Goal: Information Seeking & Learning: Learn about a topic

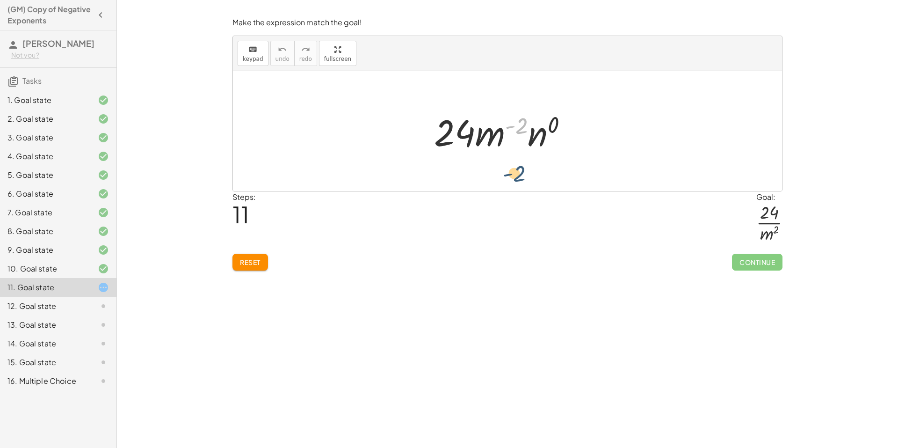
drag, startPoint x: 521, startPoint y: 126, endPoint x: 518, endPoint y: 173, distance: 46.8
drag, startPoint x: 522, startPoint y: 128, endPoint x: 530, endPoint y: 162, distance: 35.1
click at [511, 173] on div "· ( · 8 · m 2 · n ( - 3 ) ) · ( · 3 · m ( - 4 ) · n 3 ) · 1 · ( · 8 · m 2 · n (…" at bounding box center [507, 131] width 549 height 120
drag, startPoint x: 519, startPoint y: 126, endPoint x: 579, endPoint y: 154, distance: 65.7
click at [579, 154] on div at bounding box center [504, 131] width 151 height 48
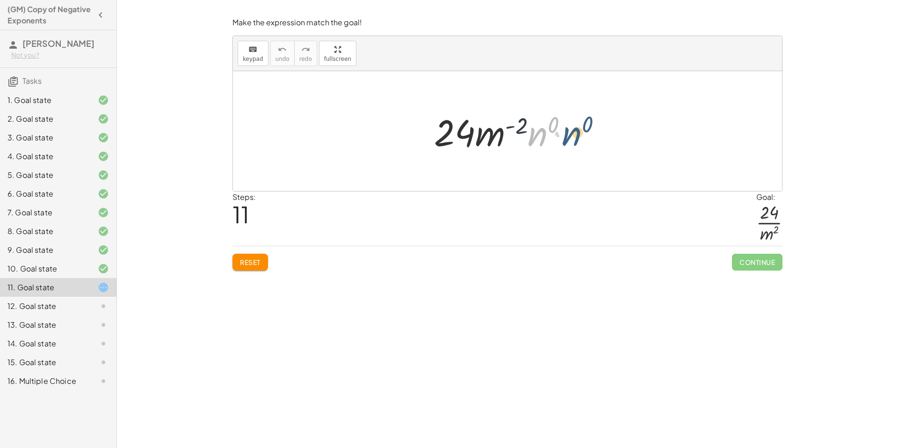
drag, startPoint x: 535, startPoint y: 135, endPoint x: 569, endPoint y: 135, distance: 34.2
click at [569, 135] on div at bounding box center [504, 131] width 151 height 48
drag, startPoint x: 493, startPoint y: 135, endPoint x: 486, endPoint y: 163, distance: 29.4
drag, startPoint x: 476, startPoint y: 124, endPoint x: 479, endPoint y: 131, distance: 7.7
click at [479, 131] on div at bounding box center [504, 131] width 151 height 72
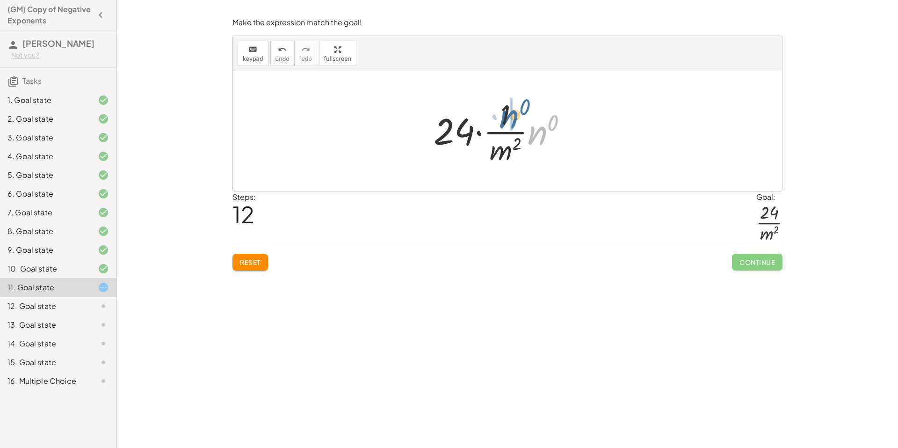
drag, startPoint x: 530, startPoint y: 136, endPoint x: 501, endPoint y: 120, distance: 33.3
click at [501, 120] on div at bounding box center [504, 131] width 151 height 72
drag, startPoint x: 475, startPoint y: 130, endPoint x: 528, endPoint y: 115, distance: 54.4
click at [528, 115] on div at bounding box center [504, 131] width 119 height 72
drag, startPoint x: 475, startPoint y: 116, endPoint x: 470, endPoint y: 121, distance: 6.6
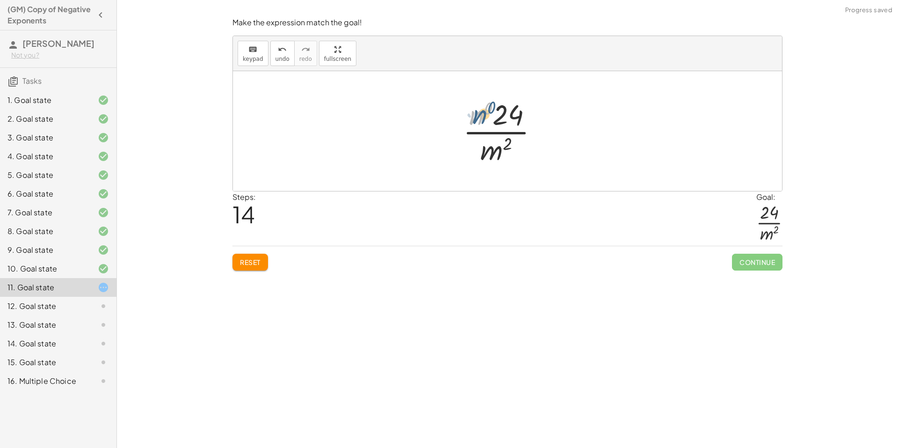
click at [470, 121] on div at bounding box center [505, 131] width 92 height 72
drag, startPoint x: 487, startPoint y: 108, endPoint x: 479, endPoint y: 119, distance: 14.0
drag, startPoint x: 480, startPoint y: 115, endPoint x: 497, endPoint y: 115, distance: 16.8
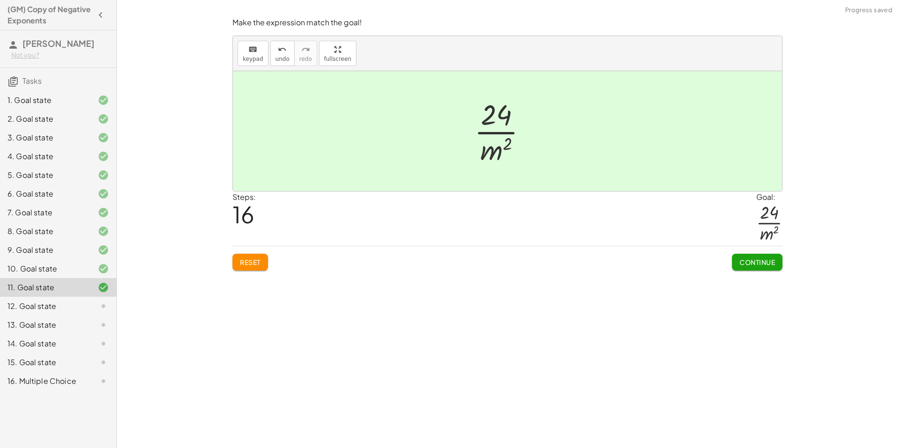
click at [750, 259] on span "Continue" at bounding box center [758, 262] width 36 height 8
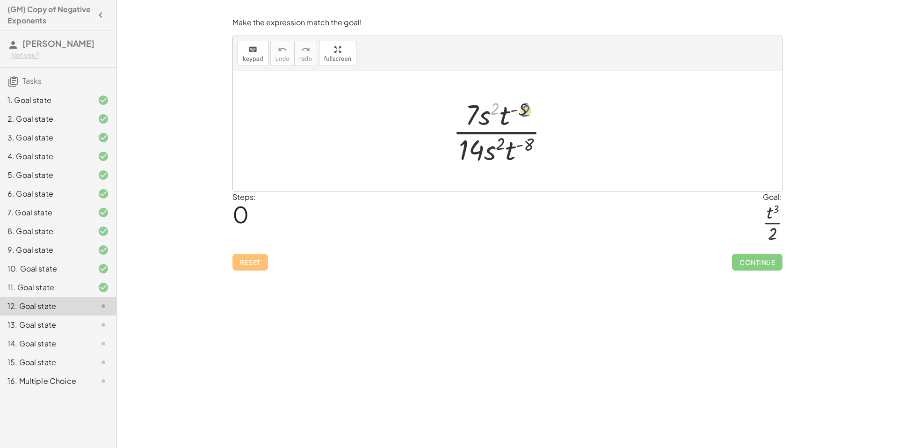
drag, startPoint x: 501, startPoint y: 111, endPoint x: 522, endPoint y: 113, distance: 21.6
click at [522, 113] on div at bounding box center [504, 131] width 113 height 72
drag, startPoint x: 505, startPoint y: 151, endPoint x: 510, endPoint y: 149, distance: 5.9
click at [510, 149] on div at bounding box center [504, 131] width 113 height 72
drag, startPoint x: 510, startPoint y: 156, endPoint x: 506, endPoint y: 126, distance: 30.2
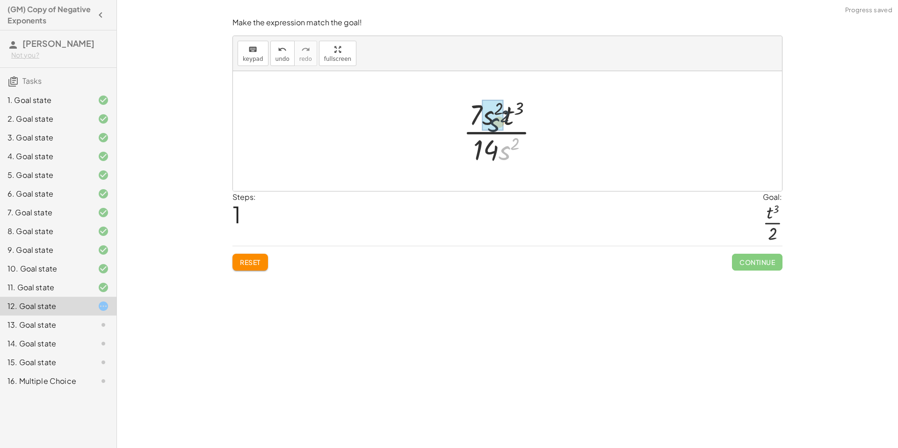
drag, startPoint x: 506, startPoint y: 155, endPoint x: 492, endPoint y: 127, distance: 31.8
drag, startPoint x: 501, startPoint y: 146, endPoint x: 494, endPoint y: 119, distance: 28.0
click at [494, 119] on div at bounding box center [504, 131] width 71 height 72
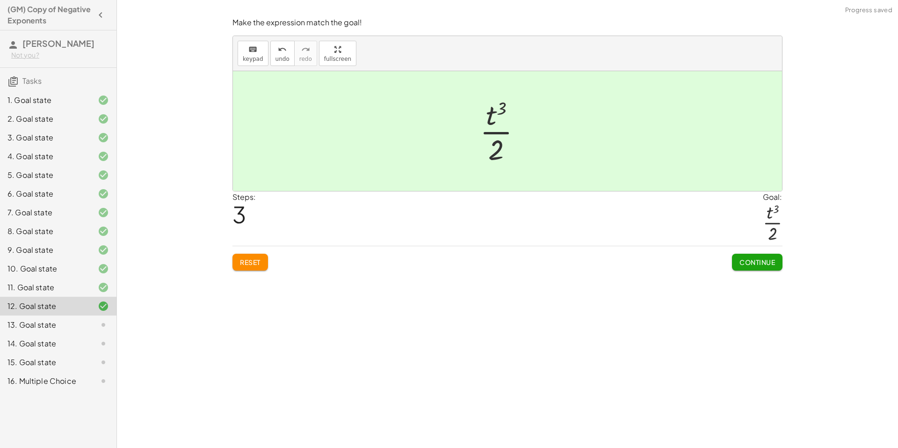
click at [741, 261] on span "Continue" at bounding box center [758, 262] width 36 height 8
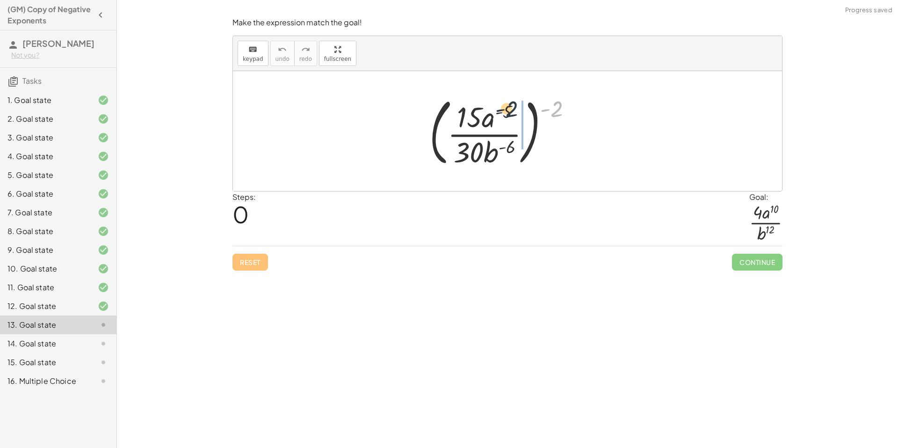
drag, startPoint x: 559, startPoint y: 112, endPoint x: 506, endPoint y: 114, distance: 53.4
click at [506, 114] on div at bounding box center [505, 131] width 160 height 78
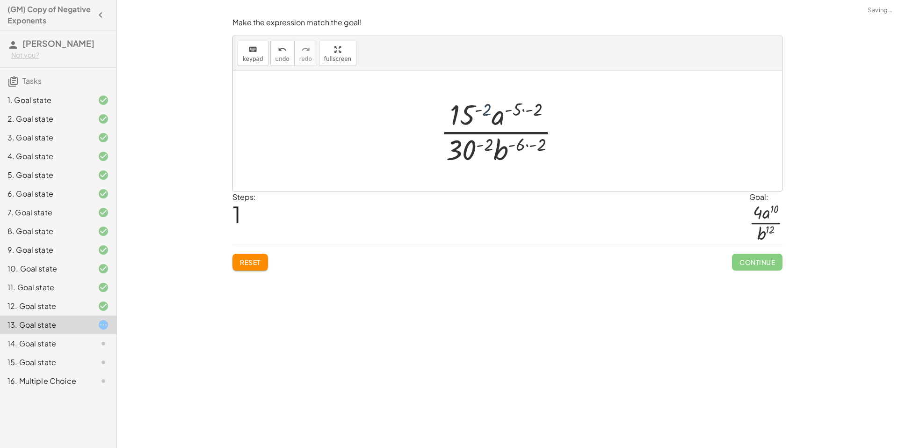
click at [486, 110] on div at bounding box center [505, 131] width 138 height 72
drag, startPoint x: 514, startPoint y: 110, endPoint x: 525, endPoint y: 110, distance: 11.2
drag, startPoint x: 518, startPoint y: 149, endPoint x: 539, endPoint y: 146, distance: 20.9
drag, startPoint x: 474, startPoint y: 146, endPoint x: 475, endPoint y: 116, distance: 30.4
click at [475, 116] on div at bounding box center [504, 131] width 115 height 72
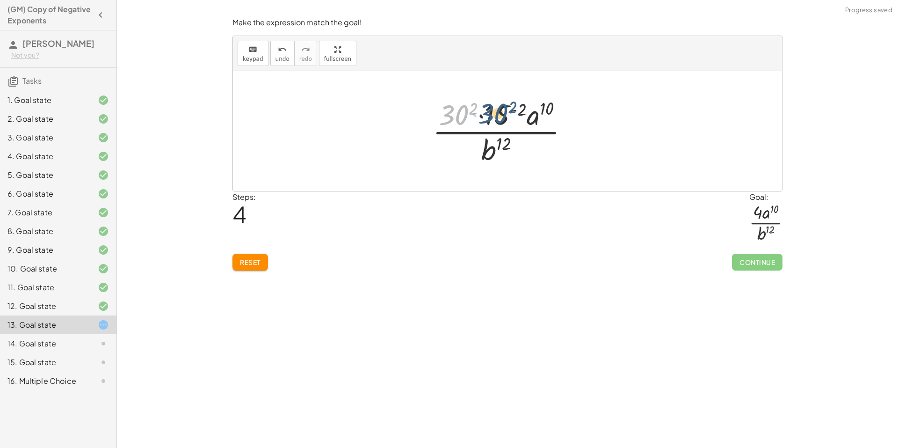
drag, startPoint x: 456, startPoint y: 116, endPoint x: 497, endPoint y: 115, distance: 41.2
click at [497, 115] on div at bounding box center [504, 131] width 153 height 72
drag, startPoint x: 511, startPoint y: 110, endPoint x: 520, endPoint y: 110, distance: 8.4
click at [521, 110] on div at bounding box center [504, 131] width 153 height 72
drag, startPoint x: 520, startPoint y: 110, endPoint x: 510, endPoint y: 112, distance: 10.4
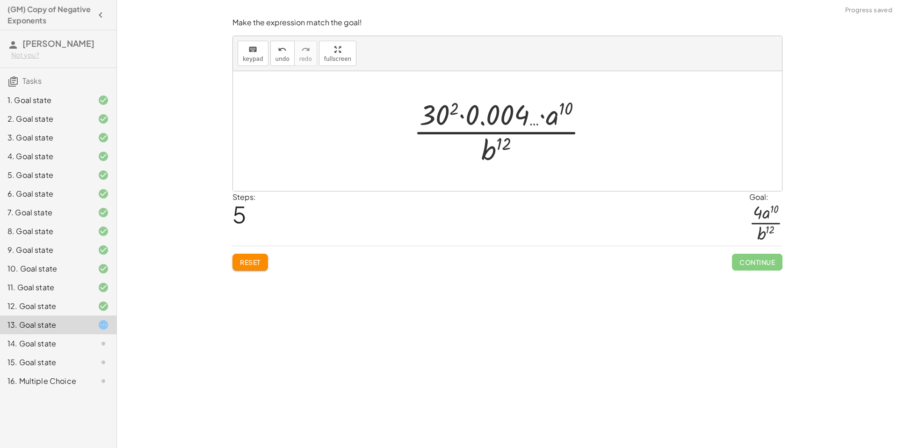
click at [259, 261] on span "Reset" at bounding box center [250, 262] width 21 height 8
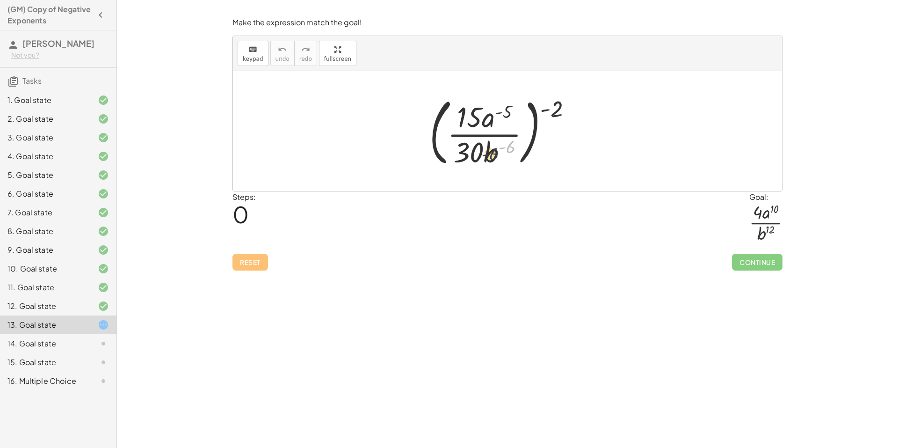
drag, startPoint x: 510, startPoint y: 150, endPoint x: 495, endPoint y: 155, distance: 15.6
click at [495, 155] on div at bounding box center [505, 131] width 160 height 78
drag, startPoint x: 474, startPoint y: 157, endPoint x: 468, endPoint y: 123, distance: 35.1
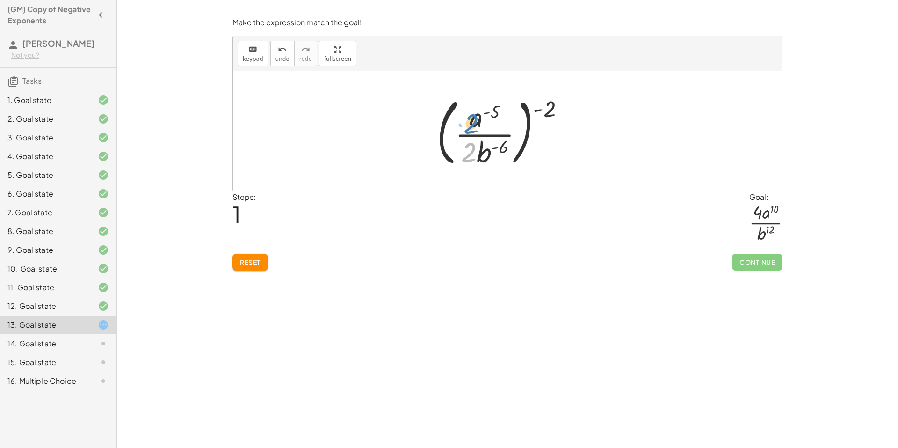
drag, startPoint x: 471, startPoint y: 146, endPoint x: 477, endPoint y: 134, distance: 13.4
click at [475, 128] on div at bounding box center [504, 131] width 145 height 78
click at [489, 157] on div at bounding box center [504, 131] width 145 height 78
drag, startPoint x: 470, startPoint y: 153, endPoint x: 471, endPoint y: 120, distance: 32.3
click at [471, 120] on div at bounding box center [504, 131] width 145 height 78
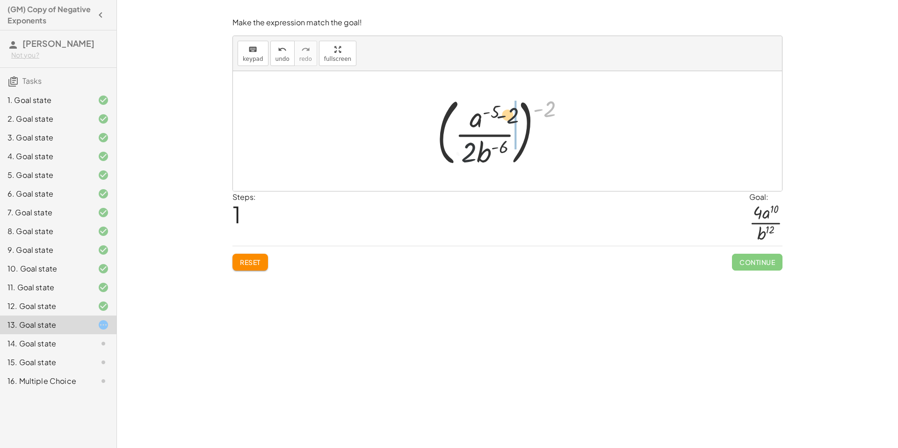
drag, startPoint x: 550, startPoint y: 109, endPoint x: 502, endPoint y: 116, distance: 48.8
click at [502, 116] on div at bounding box center [504, 131] width 145 height 78
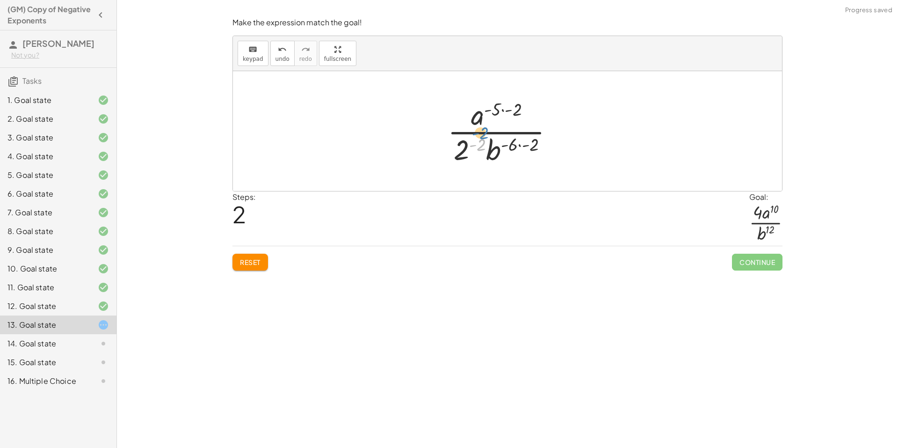
drag, startPoint x: 483, startPoint y: 144, endPoint x: 485, endPoint y: 135, distance: 9.0
click at [485, 135] on div at bounding box center [504, 131] width 123 height 72
drag, startPoint x: 496, startPoint y: 117, endPoint x: 507, endPoint y: 114, distance: 11.1
drag, startPoint x: 537, startPoint y: 144, endPoint x: 510, endPoint y: 146, distance: 26.7
drag, startPoint x: 473, startPoint y: 150, endPoint x: 499, endPoint y: 109, distance: 49.1
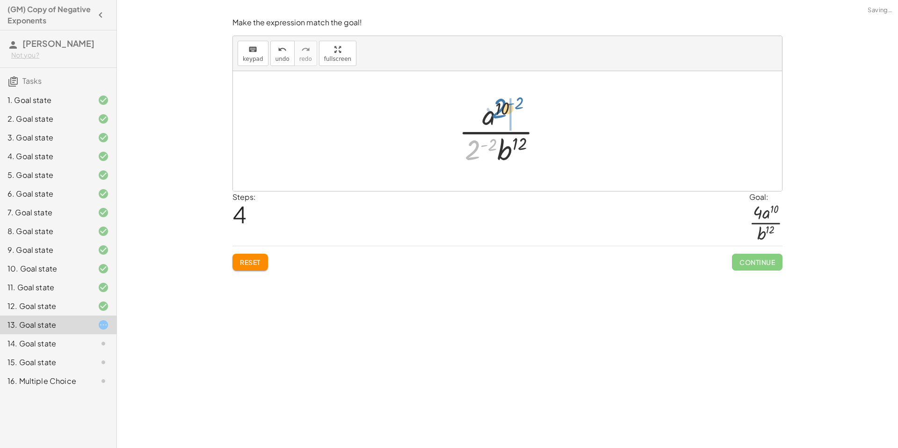
click at [499, 109] on div at bounding box center [504, 131] width 100 height 72
drag, startPoint x: 491, startPoint y: 108, endPoint x: 520, endPoint y: 108, distance: 29.0
click at [520, 108] on div at bounding box center [504, 131] width 90 height 72
drag, startPoint x: 508, startPoint y: 114, endPoint x: 484, endPoint y: 115, distance: 23.9
click at [484, 115] on div at bounding box center [504, 131] width 90 height 72
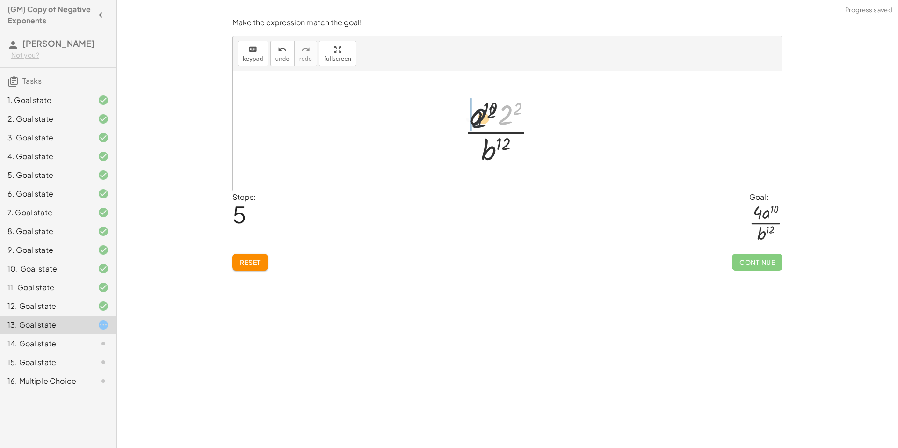
drag, startPoint x: 513, startPoint y: 119, endPoint x: 480, endPoint y: 123, distance: 33.4
click at [480, 123] on div at bounding box center [504, 131] width 90 height 72
drag, startPoint x: 509, startPoint y: 109, endPoint x: 481, endPoint y: 109, distance: 28.5
click at [481, 109] on div at bounding box center [504, 131] width 90 height 72
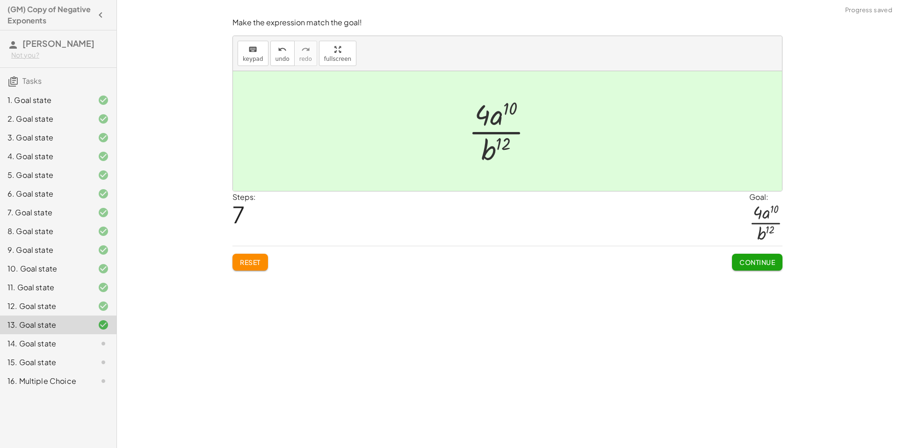
click at [743, 254] on button "Continue" at bounding box center [757, 262] width 51 height 17
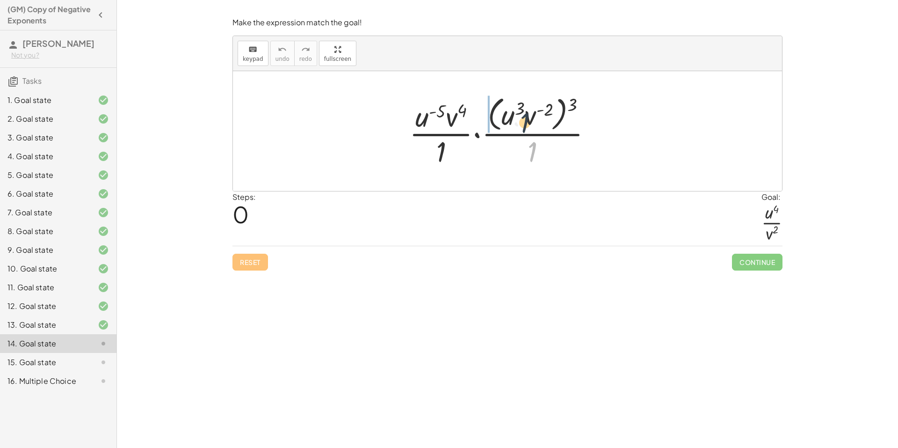
drag, startPoint x: 538, startPoint y: 147, endPoint x: 532, endPoint y: 117, distance: 30.9
click at [531, 117] on div at bounding box center [505, 131] width 200 height 76
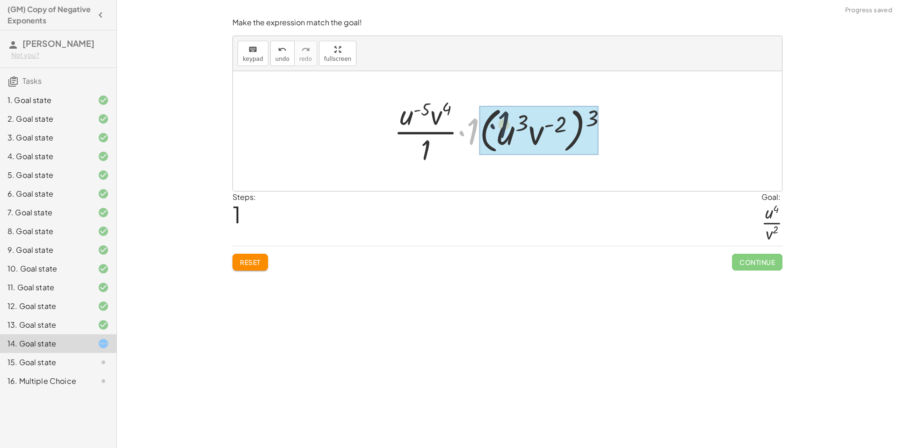
drag, startPoint x: 476, startPoint y: 137, endPoint x: 508, endPoint y: 130, distance: 33.0
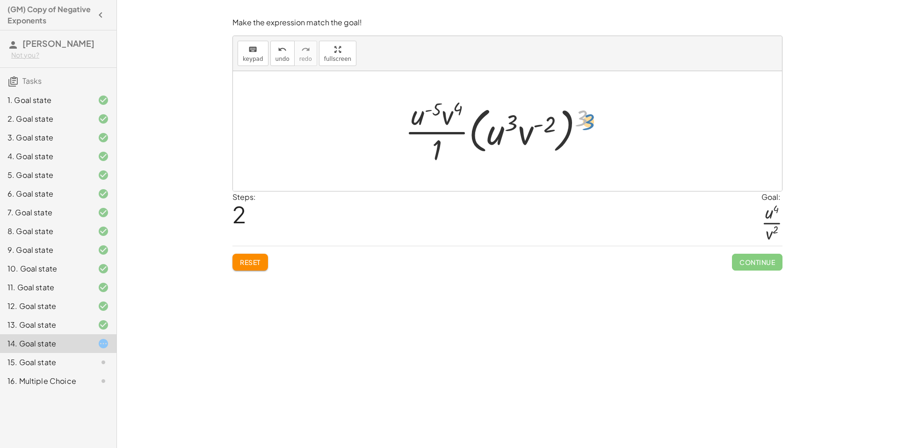
drag, startPoint x: 578, startPoint y: 116, endPoint x: 585, endPoint y: 120, distance: 8.0
click at [585, 120] on div at bounding box center [504, 131] width 208 height 72
drag, startPoint x: 553, startPoint y: 124, endPoint x: 512, endPoint y: 125, distance: 40.7
click at [512, 125] on div at bounding box center [504, 131] width 208 height 72
drag, startPoint x: 512, startPoint y: 134, endPoint x: 477, endPoint y: 130, distance: 35.3
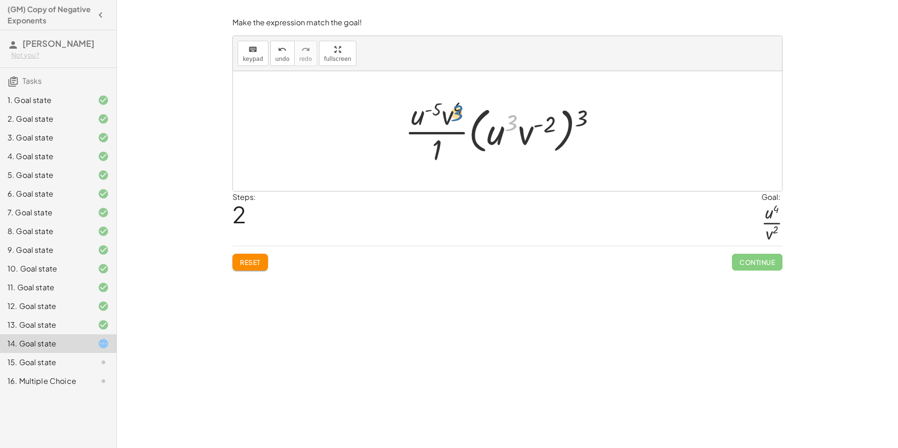
click at [477, 130] on div at bounding box center [504, 131] width 208 height 72
drag, startPoint x: 531, startPoint y: 137, endPoint x: 446, endPoint y: 120, distance: 86.8
click at [446, 120] on div at bounding box center [504, 131] width 208 height 72
click at [263, 258] on button "Reset" at bounding box center [251, 262] width 36 height 17
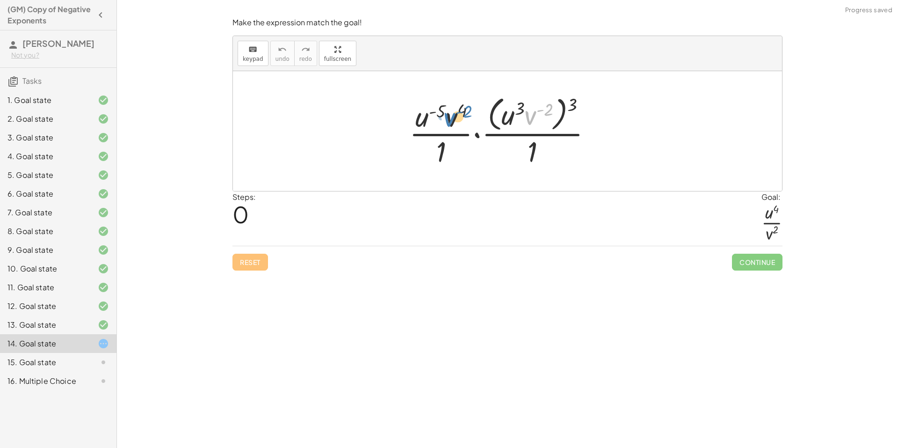
drag, startPoint x: 538, startPoint y: 122, endPoint x: 462, endPoint y: 124, distance: 75.8
click at [462, 124] on div at bounding box center [505, 131] width 200 height 76
click at [529, 154] on div at bounding box center [505, 131] width 200 height 76
drag, startPoint x: 536, startPoint y: 112, endPoint x: 462, endPoint y: 115, distance: 74.4
click at [462, 115] on div at bounding box center [505, 131] width 200 height 76
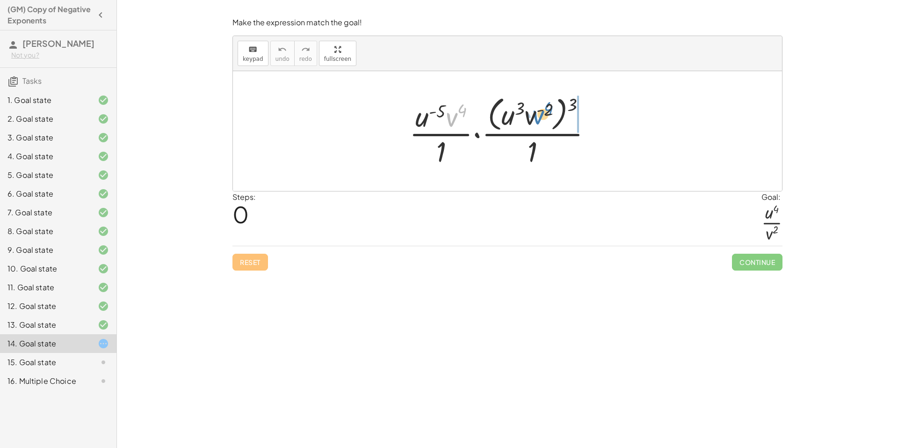
drag, startPoint x: 453, startPoint y: 119, endPoint x: 539, endPoint y: 117, distance: 85.6
click at [539, 117] on div at bounding box center [505, 131] width 200 height 76
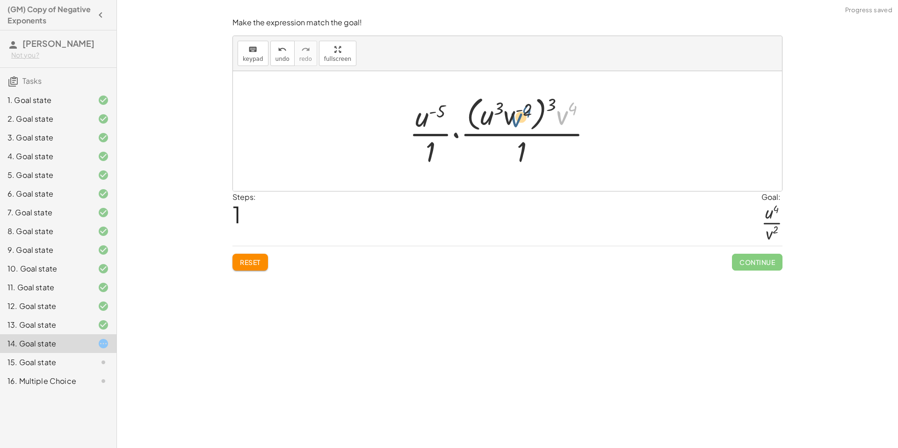
drag, startPoint x: 554, startPoint y: 121, endPoint x: 538, endPoint y: 122, distance: 16.4
click at [523, 121] on div at bounding box center [505, 131] width 200 height 76
drag, startPoint x: 543, startPoint y: 107, endPoint x: 529, endPoint y: 111, distance: 14.5
click at [529, 111] on div at bounding box center [505, 131] width 200 height 76
drag, startPoint x: 533, startPoint y: 114, endPoint x: 543, endPoint y: 113, distance: 9.5
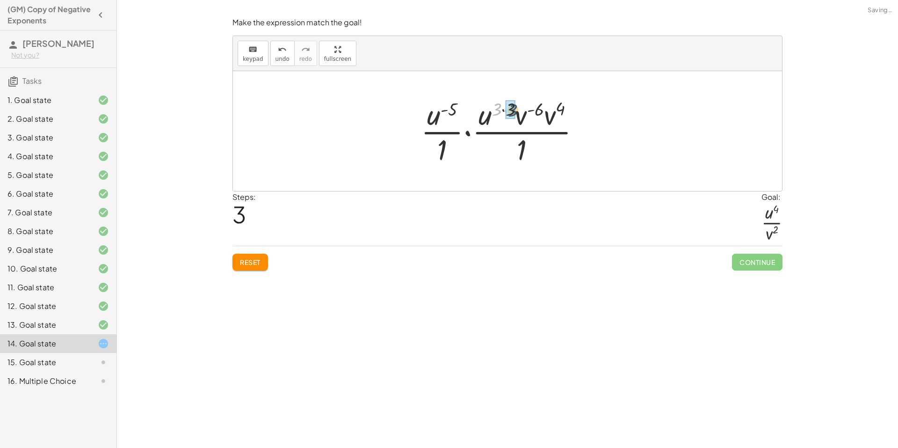
drag, startPoint x: 496, startPoint y: 109, endPoint x: 512, endPoint y: 110, distance: 16.4
drag, startPoint x: 545, startPoint y: 115, endPoint x: 522, endPoint y: 117, distance: 23.0
drag, startPoint x: 536, startPoint y: 114, endPoint x: 557, endPoint y: 111, distance: 21.2
click at [517, 111] on div at bounding box center [505, 131] width 140 height 72
click at [469, 107] on div at bounding box center [505, 131] width 140 height 72
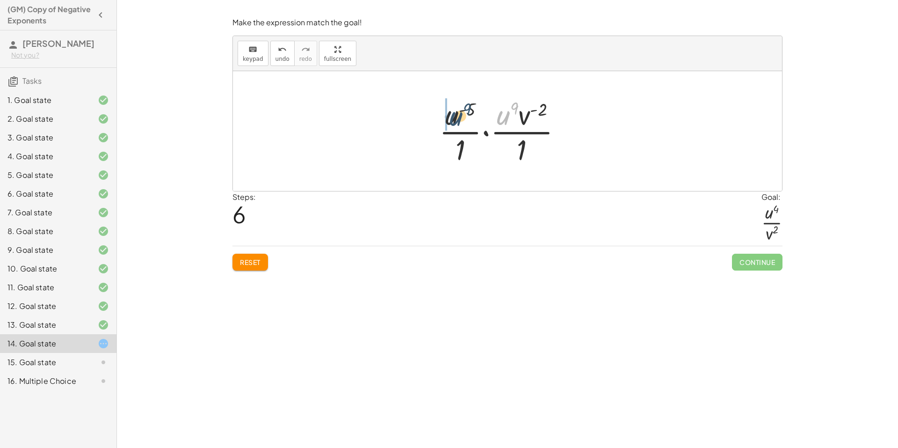
drag, startPoint x: 504, startPoint y: 118, endPoint x: 457, endPoint y: 119, distance: 47.3
click at [457, 119] on div at bounding box center [505, 131] width 140 height 72
click at [469, 107] on div at bounding box center [505, 131] width 140 height 72
drag, startPoint x: 451, startPoint y: 114, endPoint x: 469, endPoint y: 115, distance: 17.8
drag, startPoint x: 484, startPoint y: 110, endPoint x: 528, endPoint y: 111, distance: 44.0
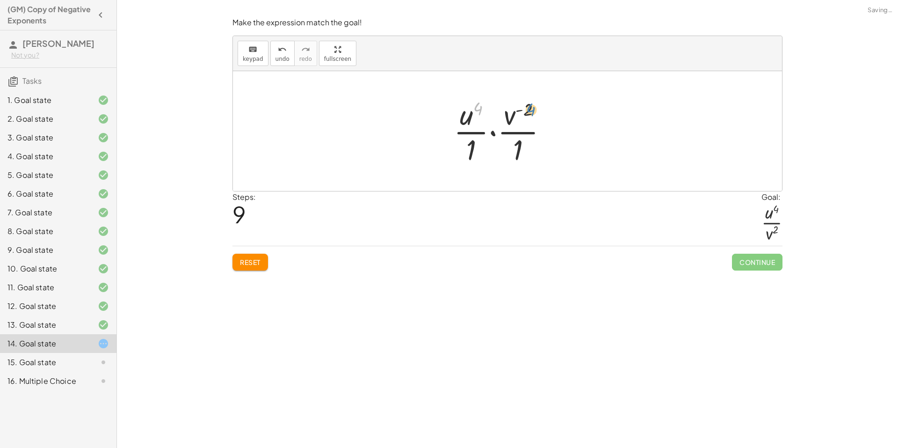
click at [531, 111] on div at bounding box center [504, 131] width 110 height 72
drag, startPoint x: 509, startPoint y: 115, endPoint x: 512, endPoint y: 146, distance: 31.0
click at [512, 146] on div at bounding box center [504, 131] width 110 height 72
drag, startPoint x: 506, startPoint y: 149, endPoint x: 516, endPoint y: 118, distance: 31.8
drag, startPoint x: 481, startPoint y: 147, endPoint x: 513, endPoint y: 124, distance: 38.8
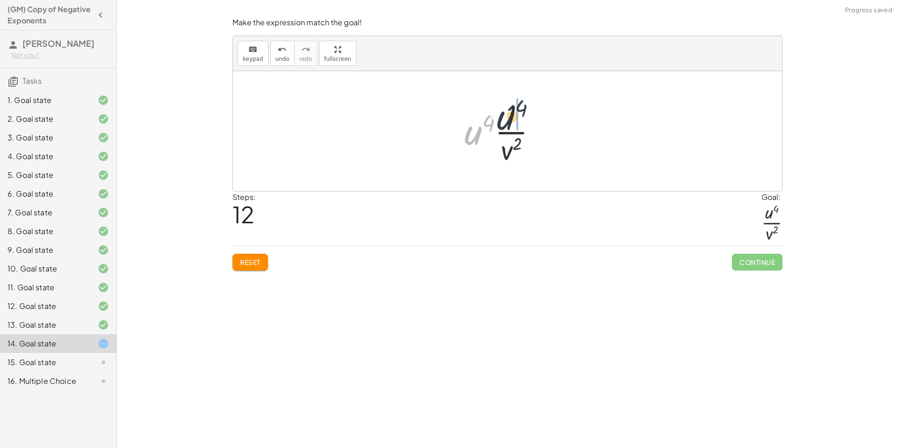
drag, startPoint x: 474, startPoint y: 132, endPoint x: 510, endPoint y: 116, distance: 39.4
click at [510, 116] on div at bounding box center [504, 131] width 89 height 72
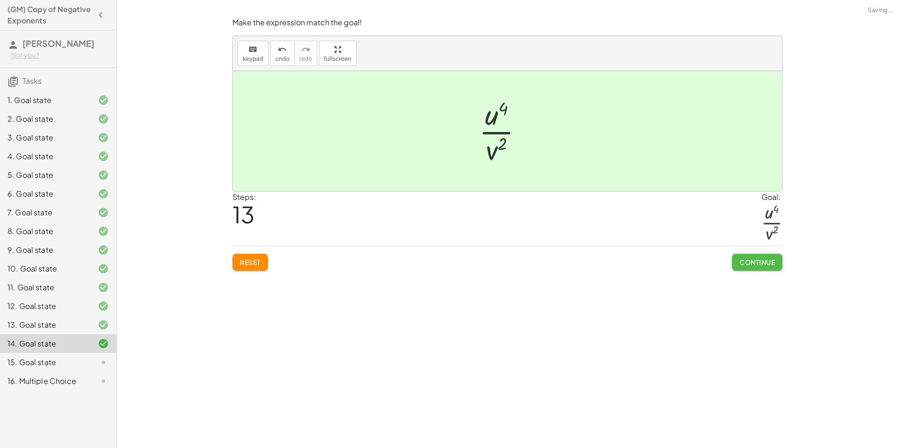
click at [746, 256] on button "Continue" at bounding box center [757, 262] width 51 height 17
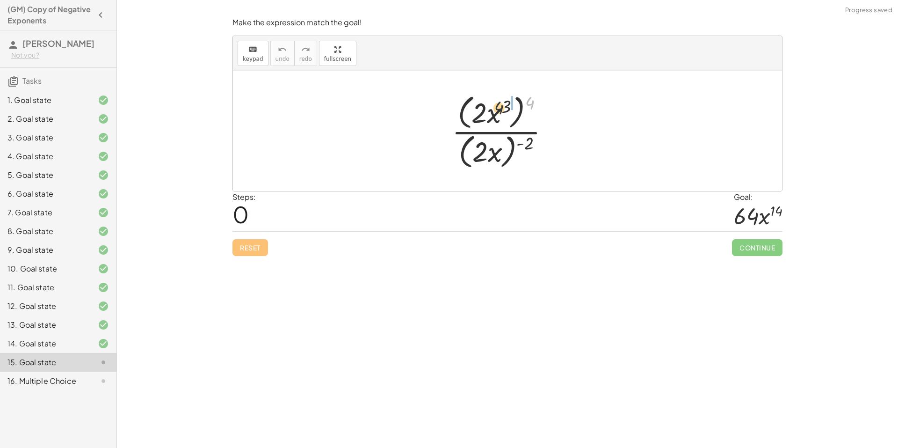
drag, startPoint x: 534, startPoint y: 102, endPoint x: 499, endPoint y: 108, distance: 35.1
click at [499, 108] on div at bounding box center [504, 131] width 115 height 80
drag, startPoint x: 520, startPoint y: 106, endPoint x: 512, endPoint y: 108, distance: 8.2
drag, startPoint x: 490, startPoint y: 106, endPoint x: 518, endPoint y: 105, distance: 28.1
click at [518, 105] on div at bounding box center [504, 131] width 112 height 76
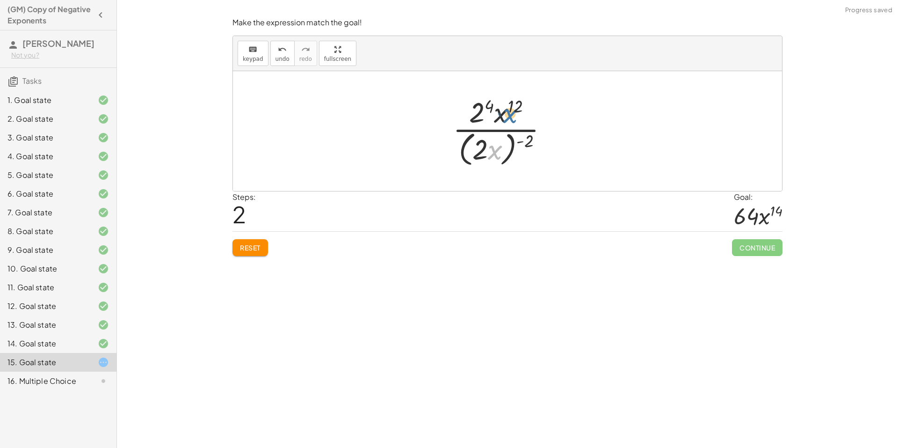
drag, startPoint x: 495, startPoint y: 150, endPoint x: 502, endPoint y: 115, distance: 35.8
click at [502, 115] on div at bounding box center [504, 131] width 112 height 76
drag, startPoint x: 528, startPoint y: 140, endPoint x: 502, endPoint y: 145, distance: 26.7
click at [502, 145] on div at bounding box center [504, 131] width 112 height 76
drag, startPoint x: 506, startPoint y: 156, endPoint x: 503, endPoint y: 131, distance: 25.0
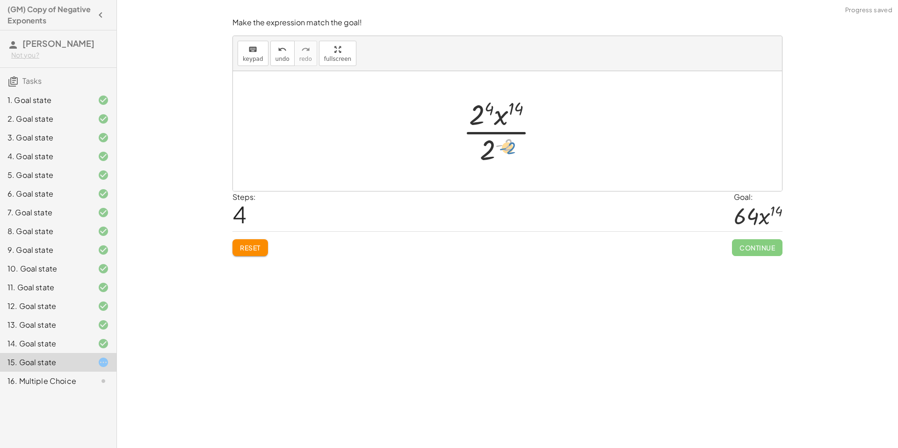
drag, startPoint x: 509, startPoint y: 147, endPoint x: 519, endPoint y: 148, distance: 10.9
click at [519, 148] on div at bounding box center [505, 131] width 92 height 72
drag, startPoint x: 490, startPoint y: 147, endPoint x: 482, endPoint y: 121, distance: 27.1
drag, startPoint x: 485, startPoint y: 125, endPoint x: 480, endPoint y: 127, distance: 5.0
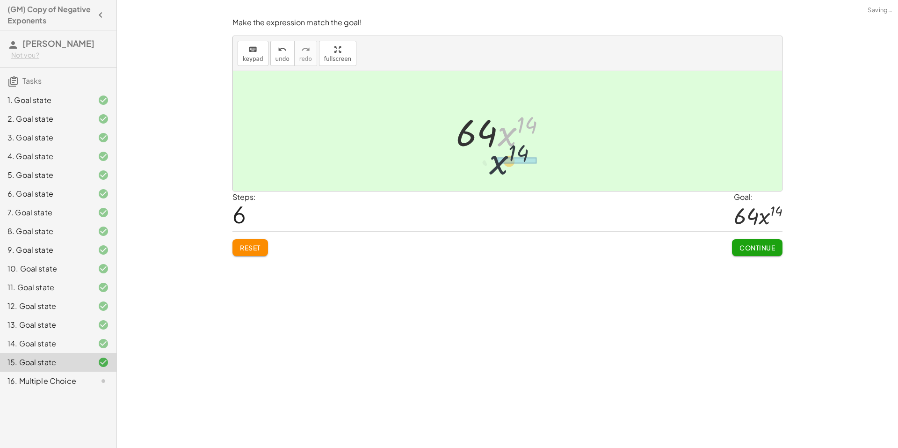
drag, startPoint x: 511, startPoint y: 134, endPoint x: 502, endPoint y: 164, distance: 31.4
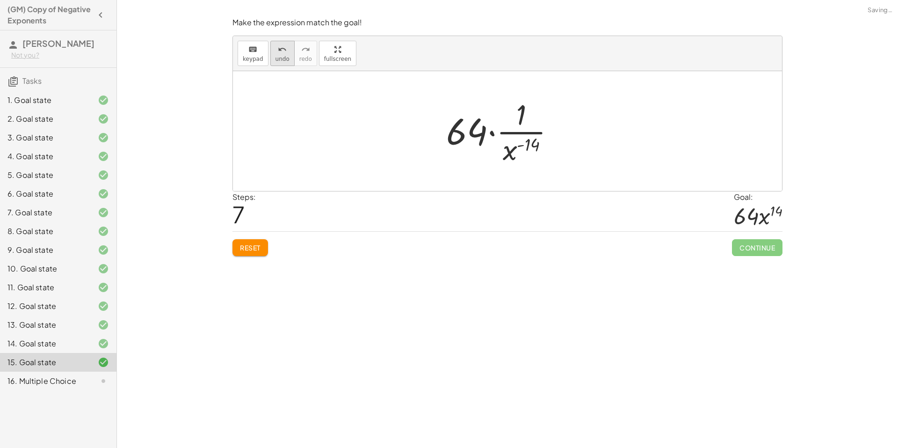
click at [276, 59] on span "undo" at bounding box center [283, 59] width 14 height 7
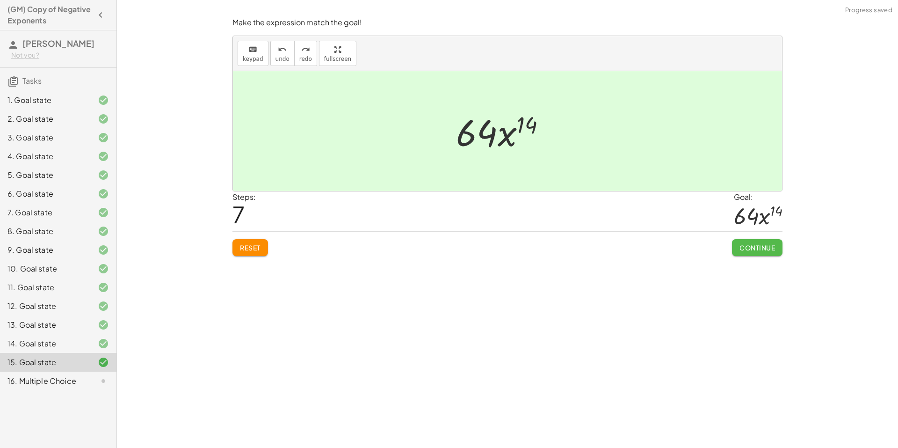
click at [756, 247] on span "Continue" at bounding box center [758, 247] width 36 height 8
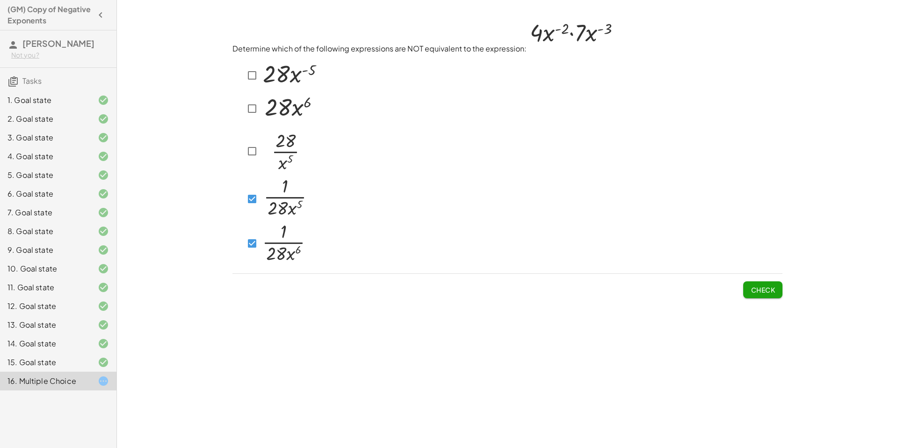
click at [260, 209] on div at bounding box center [276, 199] width 65 height 44
click at [756, 287] on span "Check" at bounding box center [763, 289] width 24 height 8
click at [753, 284] on button "Check" at bounding box center [762, 289] width 39 height 17
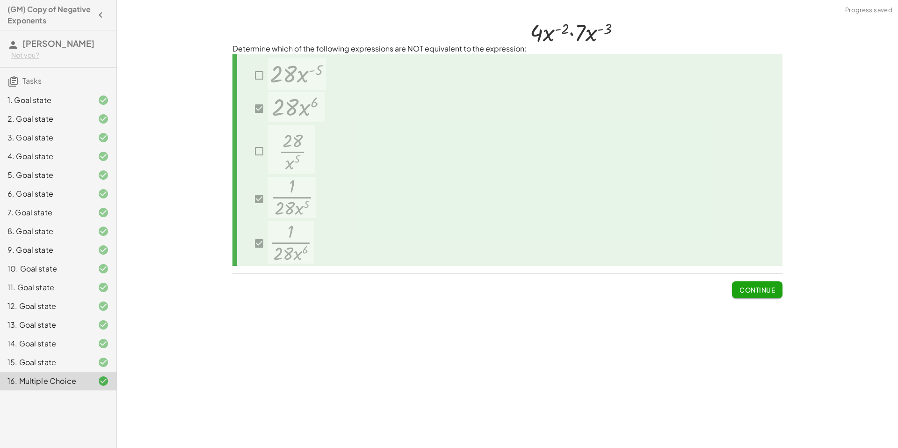
click at [750, 284] on button "Continue" at bounding box center [757, 289] width 51 height 17
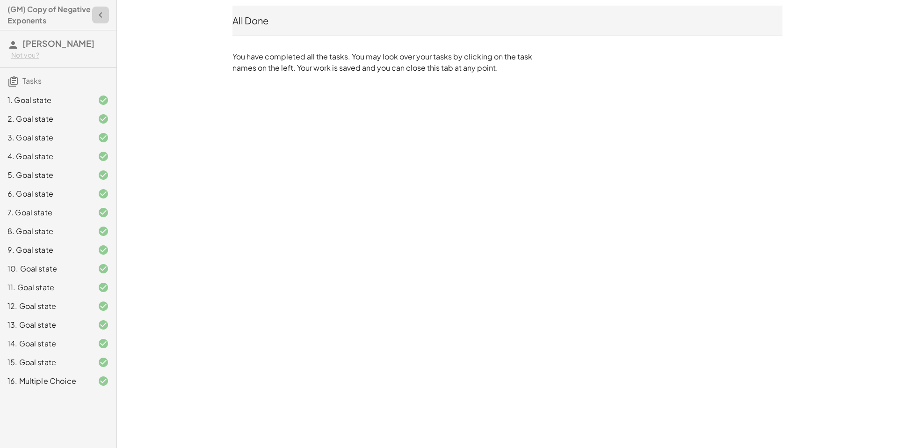
click at [102, 13] on icon "button" at bounding box center [100, 14] width 11 height 11
